Goal: Navigation & Orientation: Find specific page/section

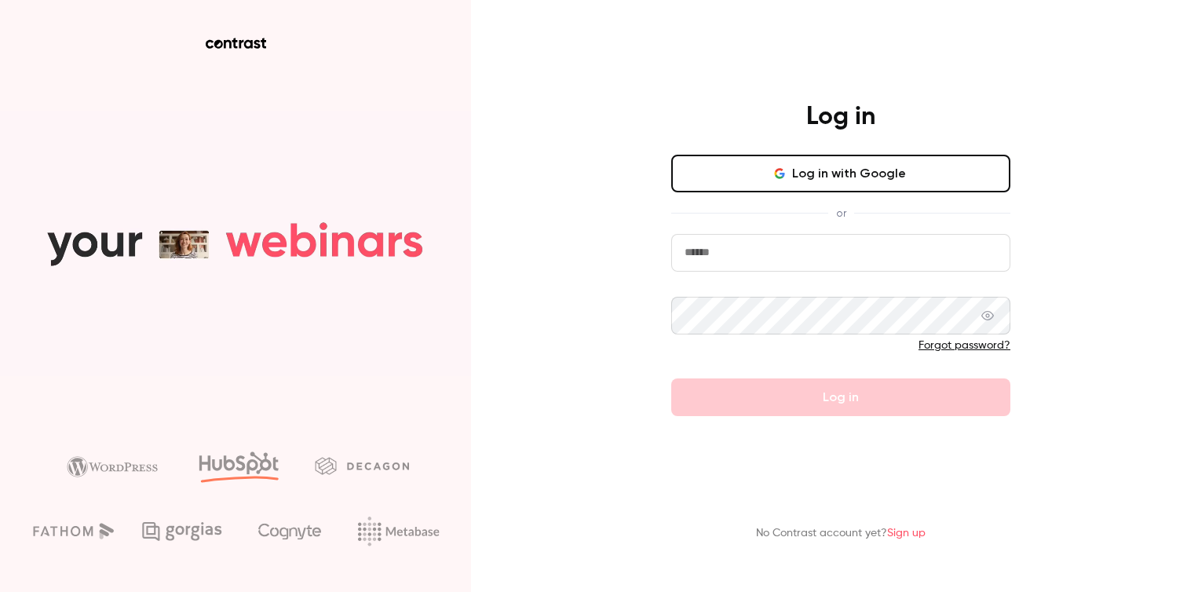
click at [746, 170] on button "Log in with Google" at bounding box center [840, 174] width 339 height 38
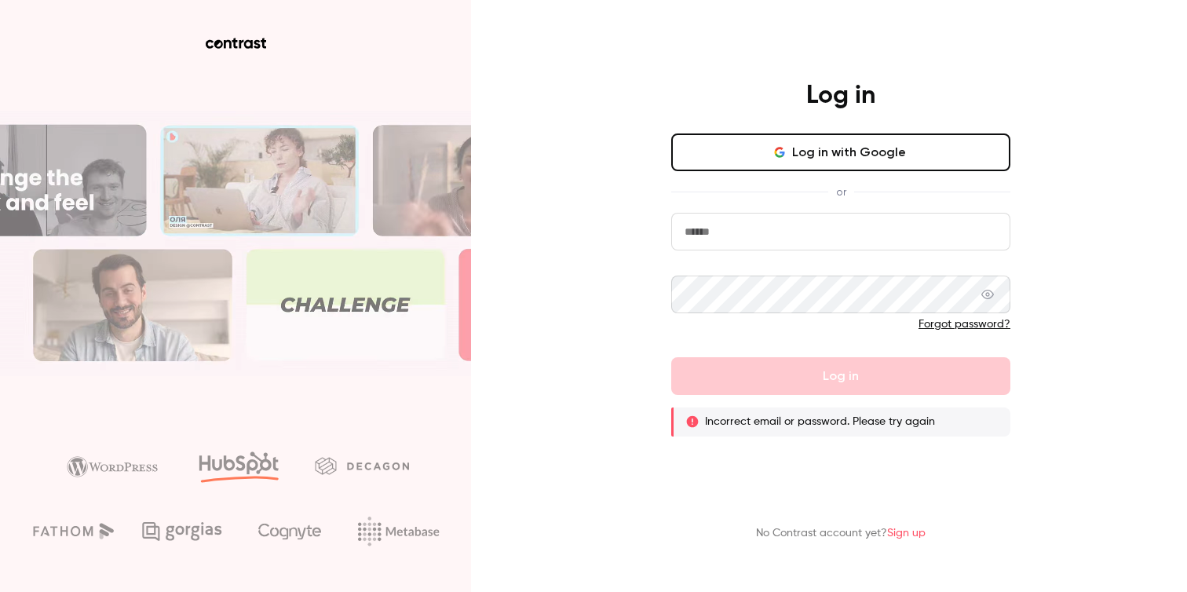
click at [680, 230] on input "email" at bounding box center [840, 232] width 339 height 38
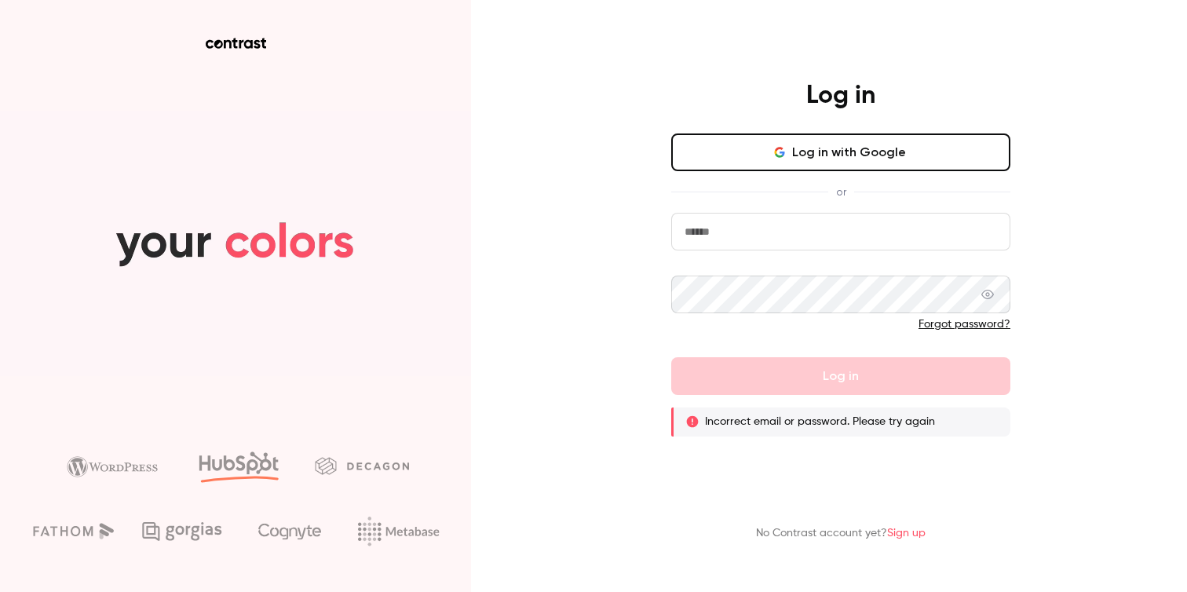
click at [0, 591] on com-1password-button at bounding box center [0, 592] width 0 height 0
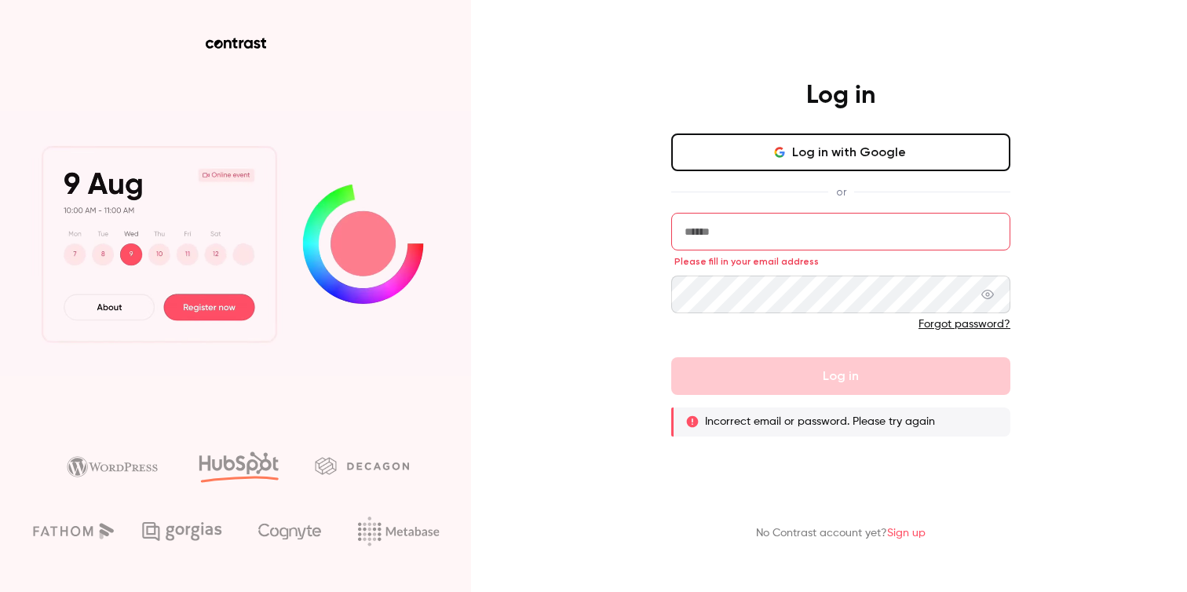
click at [826, 236] on input "email" at bounding box center [840, 232] width 339 height 38
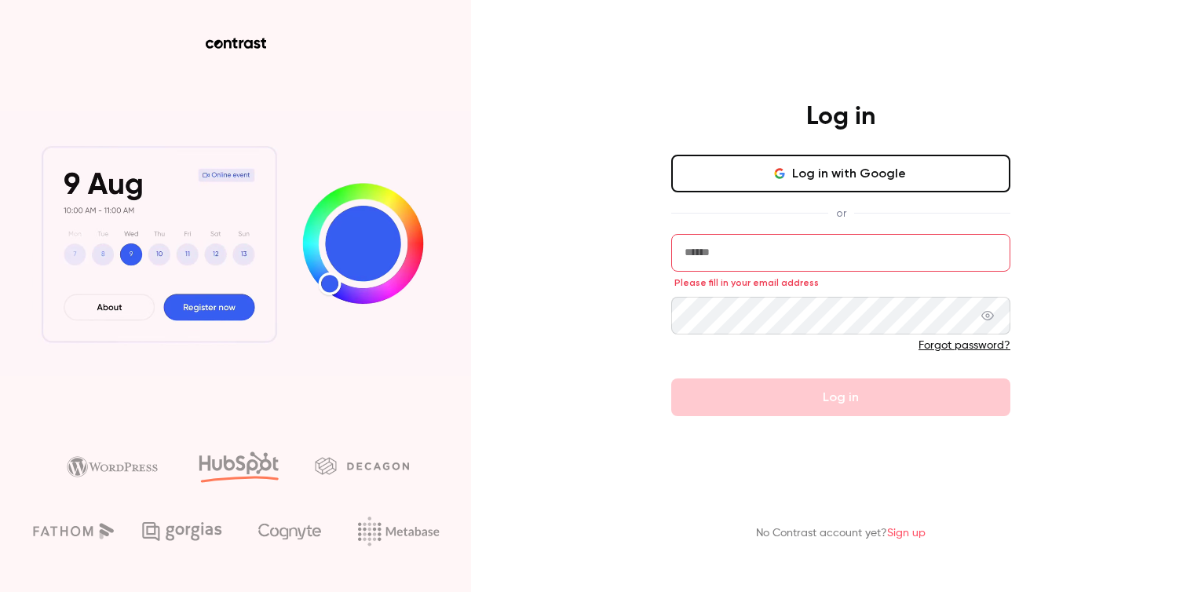
click at [848, 174] on button "Log in with Google" at bounding box center [840, 174] width 339 height 38
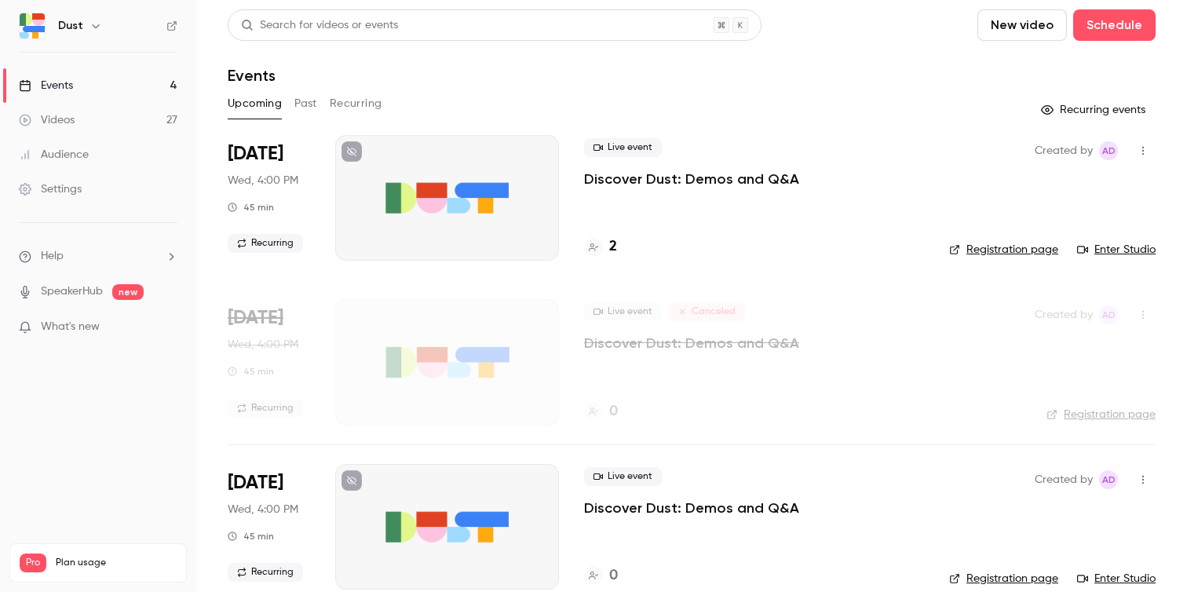
click at [604, 247] on div "2" at bounding box center [600, 246] width 33 height 21
click at [1124, 250] on link "Enter Studio" at bounding box center [1116, 250] width 78 height 16
